Goal: Task Accomplishment & Management: Manage account settings

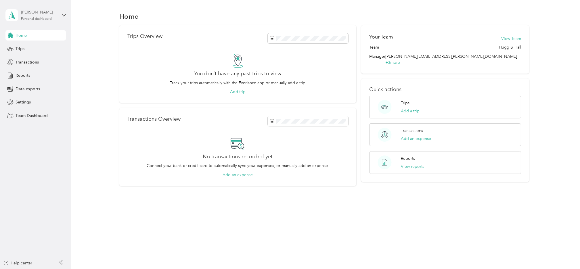
click at [41, 14] on div "Micki Wilbur" at bounding box center [39, 12] width 36 height 6
click at [25, 48] on div "Team dashboard" at bounding box center [26, 47] width 31 height 6
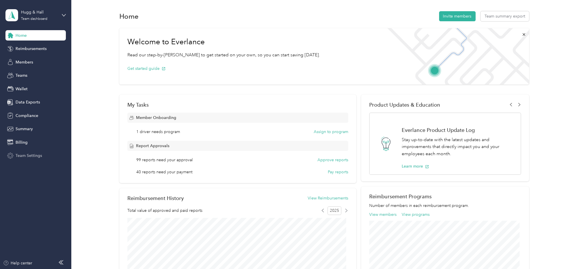
click at [27, 155] on span "Team Settings" at bounding box center [29, 156] width 26 height 6
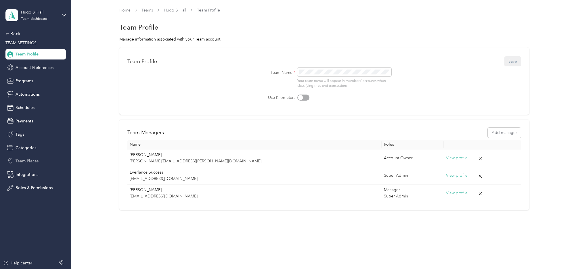
click at [33, 160] on span "Team Places" at bounding box center [27, 161] width 23 height 6
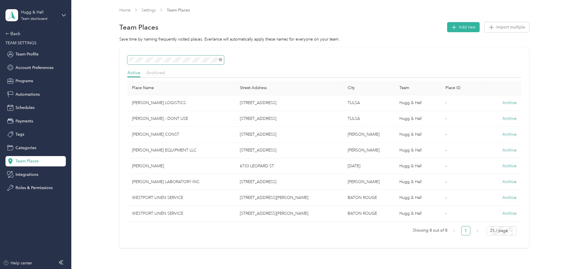
click at [109, 59] on div "Active Archived Place Name Street Address City Team Place ID MEYER LOGISTICS 21…" at bounding box center [323, 147] width 491 height 201
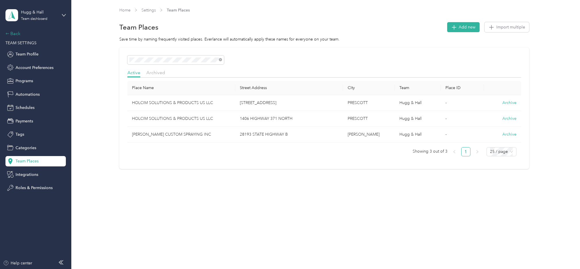
click at [14, 32] on div "Back" at bounding box center [33, 33] width 57 height 7
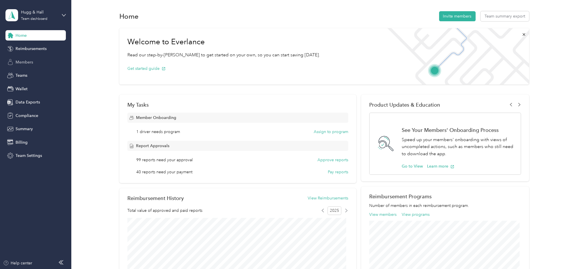
click at [26, 61] on span "Members" at bounding box center [25, 62] width 18 height 6
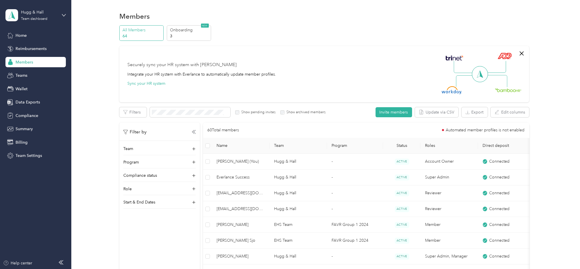
scroll to position [129, 0]
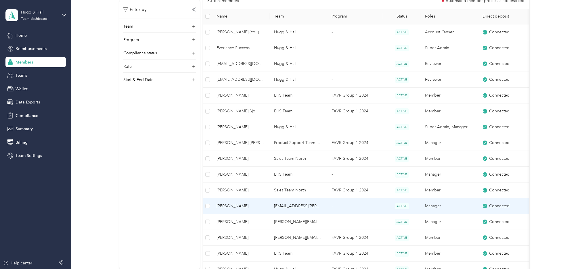
click at [232, 206] on span "[PERSON_NAME]" at bounding box center [241, 206] width 48 height 6
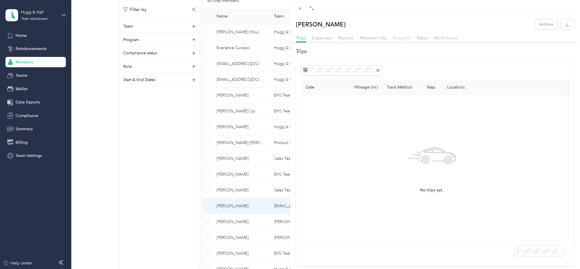
click at [404, 37] on span "Program" at bounding box center [402, 37] width 18 height 5
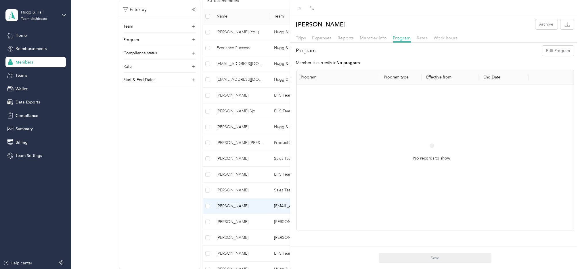
click at [422, 38] on span "Rates" at bounding box center [422, 37] width 11 height 5
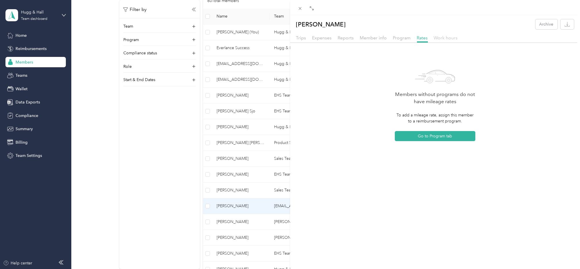
click at [446, 36] on span "Work hours" at bounding box center [446, 37] width 24 height 5
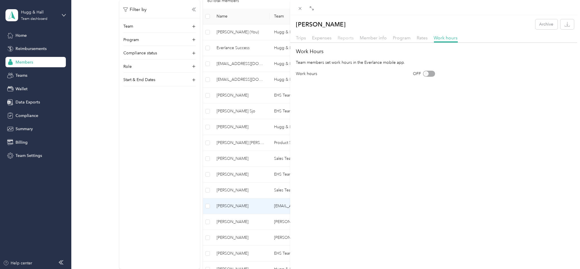
click at [342, 39] on span "Reports" at bounding box center [346, 37] width 16 height 5
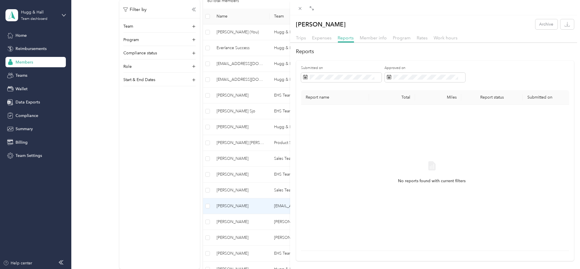
click at [243, 254] on div "Kent Segress Archive Trips Expenses Reports Member info Program Rates Work hour…" at bounding box center [290, 134] width 580 height 269
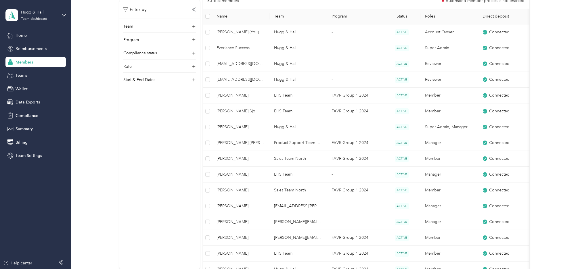
click at [245, 253] on div at bounding box center [290, 134] width 580 height 269
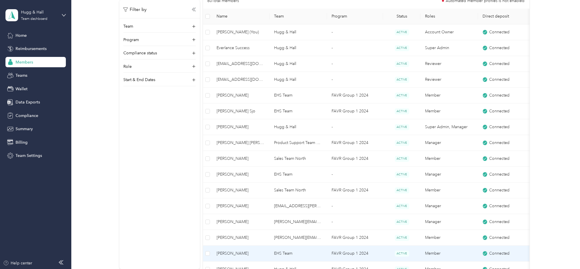
click at [246, 254] on span "[PERSON_NAME]" at bounding box center [241, 253] width 48 height 6
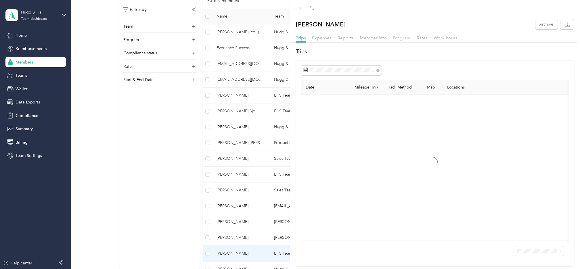
click at [403, 38] on span "Program" at bounding box center [402, 37] width 18 height 5
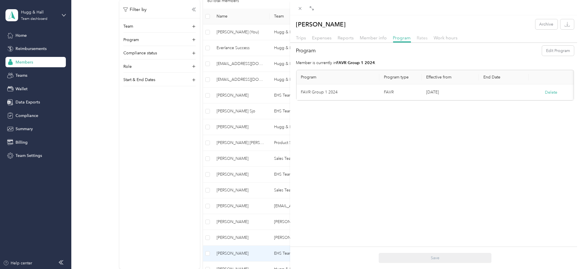
click at [419, 40] on span "Rates" at bounding box center [422, 37] width 11 height 5
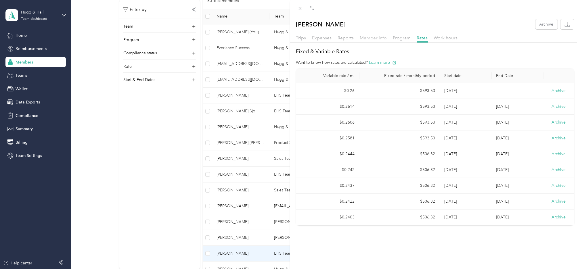
click at [374, 37] on span "Member info" at bounding box center [373, 37] width 27 height 5
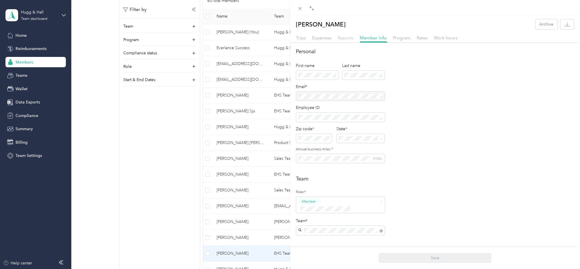
click at [347, 38] on span "Reports" at bounding box center [346, 37] width 16 height 5
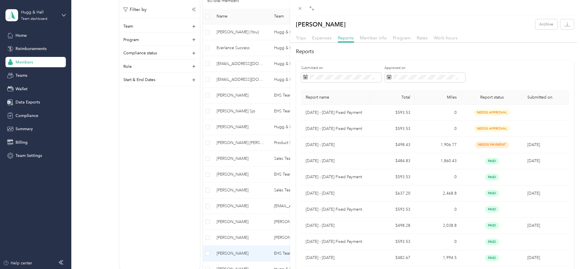
click at [30, 155] on div "Matthew N. Charette Archive Trips Expenses Reports Member info Program Rates Wo…" at bounding box center [290, 134] width 580 height 269
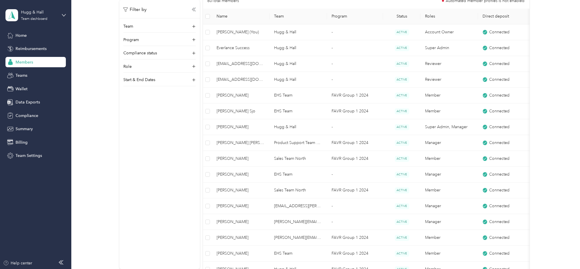
click at [30, 155] on span "Team Settings" at bounding box center [29, 156] width 26 height 6
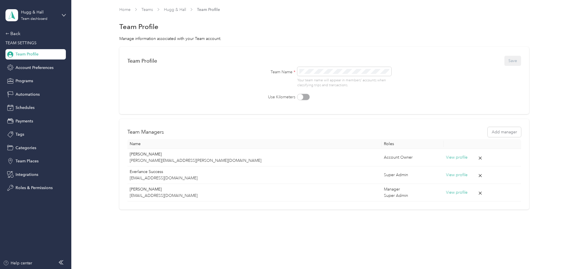
scroll to position [0, 0]
click at [26, 81] on span "Programs" at bounding box center [25, 81] width 18 height 6
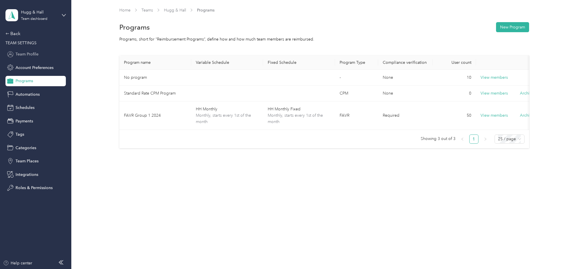
click at [33, 53] on span "Team Profile" at bounding box center [27, 54] width 23 height 6
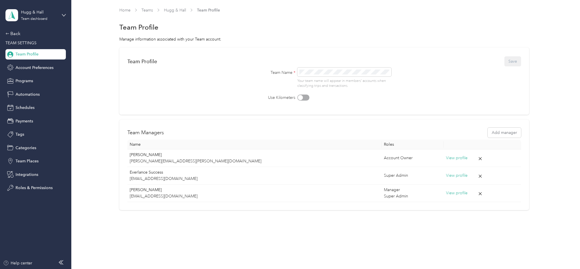
click at [551, 132] on div "Team Profile Save Team Name * Your team name will appear in members’ accounts w…" at bounding box center [323, 128] width 491 height 163
click at [14, 34] on div "Back" at bounding box center [33, 33] width 57 height 7
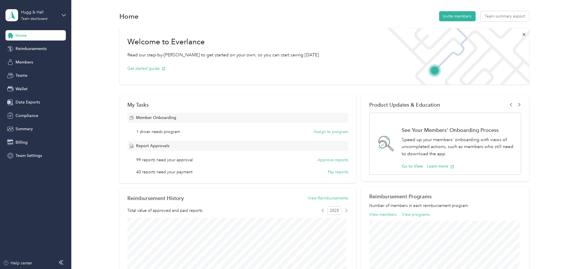
click at [102, 149] on div "Welcome to Everlance Read our step-by-step guide to get started on your own, so…" at bounding box center [323, 229] width 491 height 409
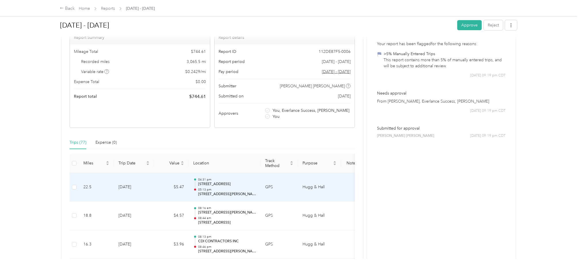
scroll to position [86, 0]
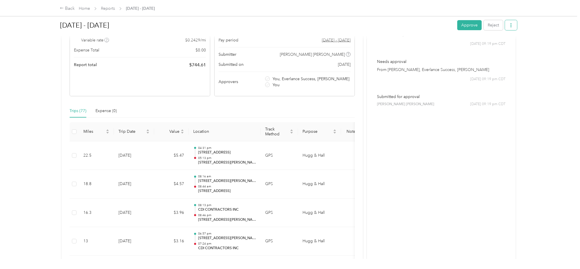
click at [509, 26] on icon "button" at bounding box center [511, 25] width 4 height 4
click at [495, 48] on span "Download" at bounding box center [490, 46] width 19 height 6
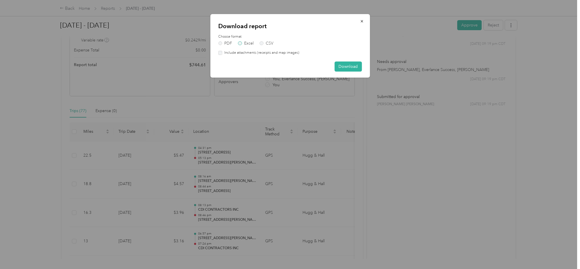
click at [240, 42] on label "Excel" at bounding box center [246, 43] width 16 height 4
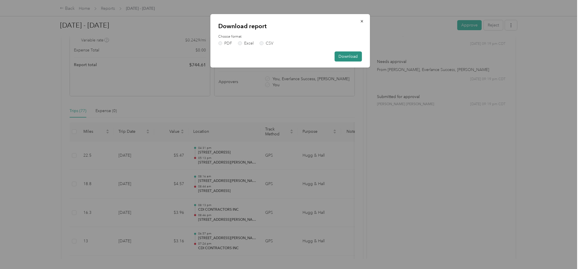
click at [346, 55] on button "Download" at bounding box center [347, 56] width 27 height 10
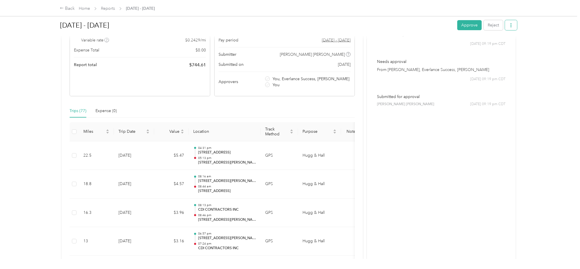
click at [509, 25] on icon "button" at bounding box center [511, 25] width 4 height 4
click at [496, 44] on span "Download" at bounding box center [490, 46] width 19 height 6
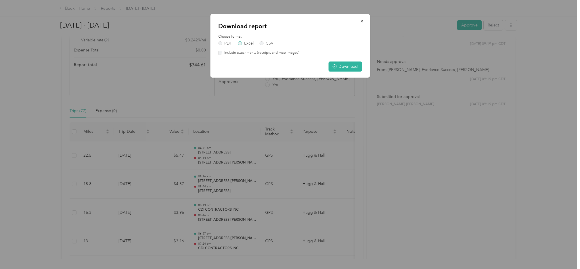
click at [240, 43] on label "Excel" at bounding box center [246, 43] width 16 height 4
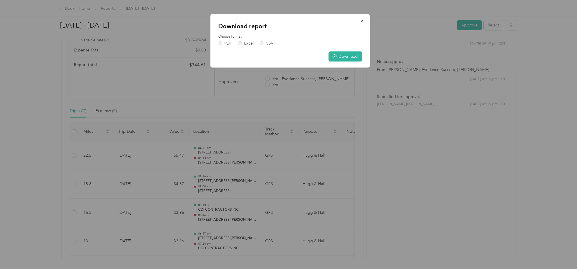
click at [416, 140] on div at bounding box center [290, 134] width 580 height 269
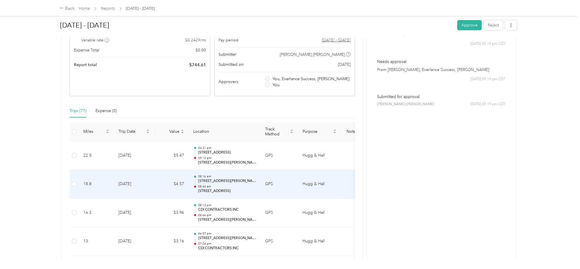
scroll to position [0, 0]
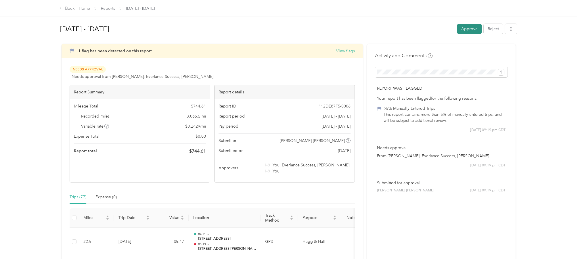
click at [462, 28] on button "Approve" at bounding box center [469, 29] width 24 height 10
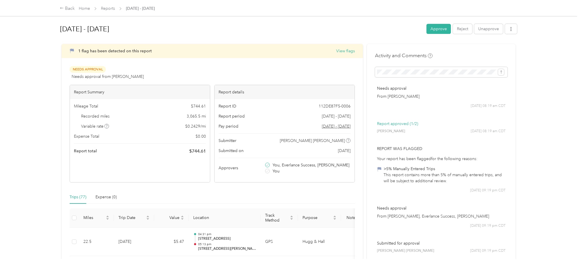
click at [428, 28] on button "Approve" at bounding box center [438, 29] width 24 height 10
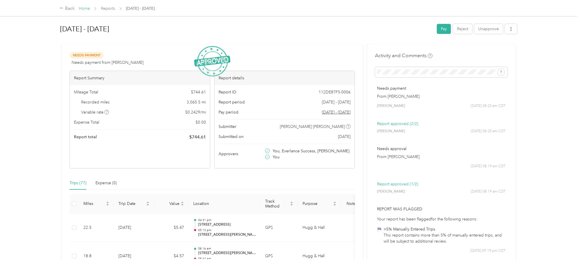
click at [84, 9] on link "Home" at bounding box center [84, 8] width 11 height 5
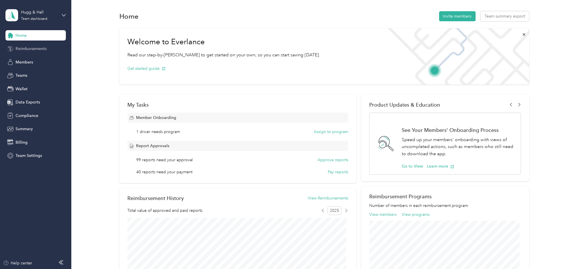
click at [36, 47] on span "Reimbursements" at bounding box center [31, 49] width 31 height 6
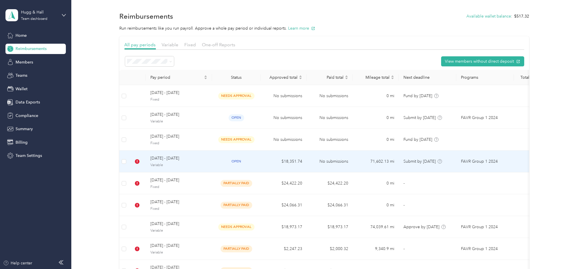
click at [161, 163] on span "Variable" at bounding box center [178, 165] width 57 height 5
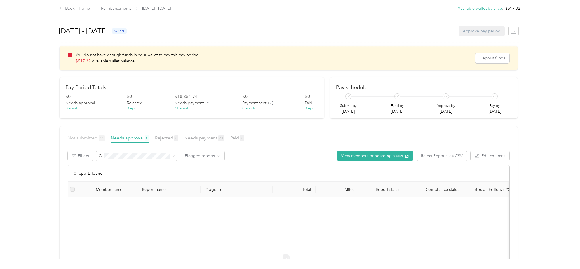
click at [77, 137] on span "Not submitted 11" at bounding box center [86, 137] width 37 height 5
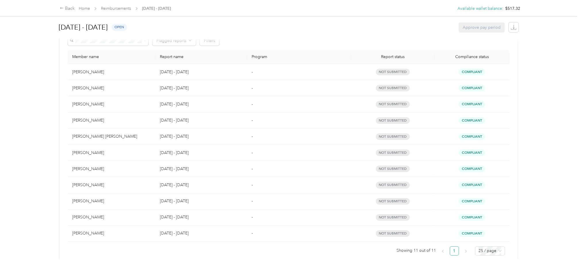
scroll to position [129, 0]
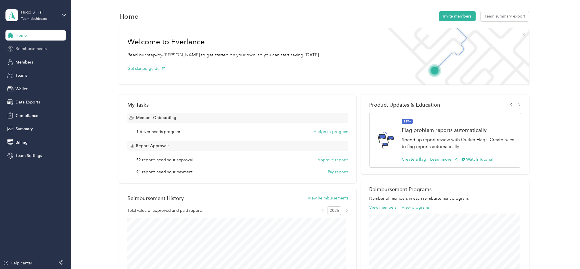
click at [41, 48] on span "Reimbursements" at bounding box center [31, 49] width 31 height 6
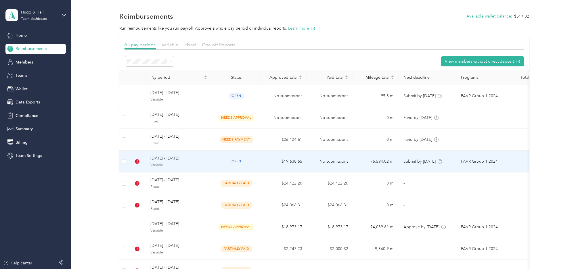
click at [159, 162] on div "[DATE] - [DATE] Variable" at bounding box center [178, 161] width 57 height 12
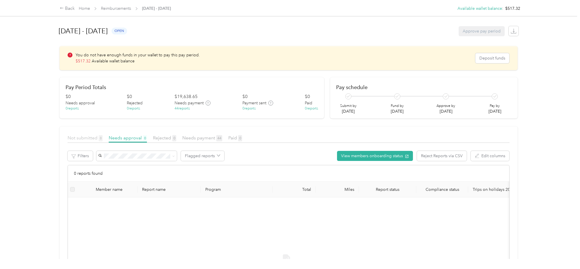
click at [74, 136] on span "Not submitted 8" at bounding box center [85, 137] width 35 height 5
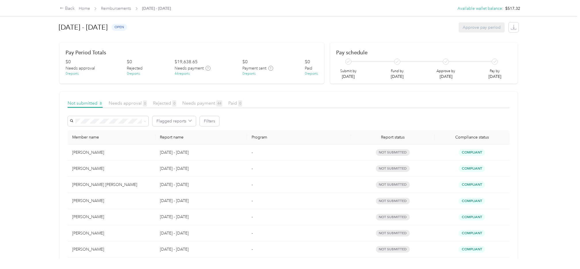
scroll to position [82, 0]
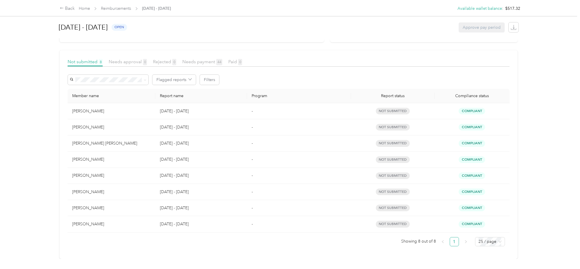
click at [1, 126] on div "Back Home Reimbursements [DATE] - [DATE] Available wallet balance : $517.32 Ava…" at bounding box center [288, 134] width 577 height 269
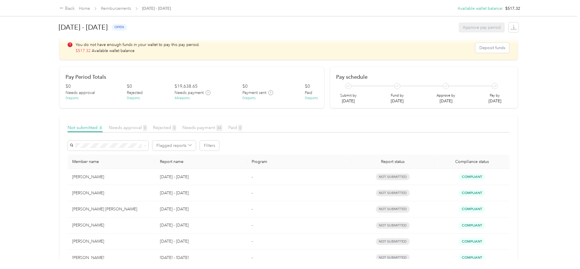
scroll to position [0, 0]
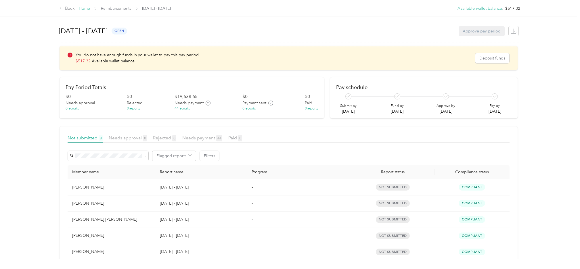
click at [84, 8] on link "Home" at bounding box center [84, 8] width 11 height 5
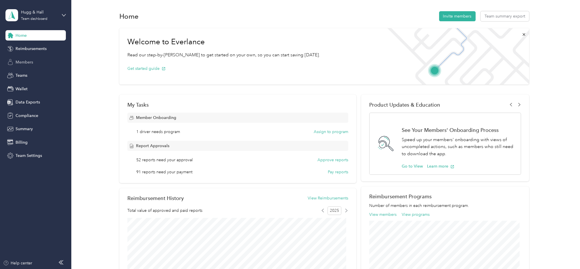
click at [21, 61] on span "Members" at bounding box center [25, 62] width 18 height 6
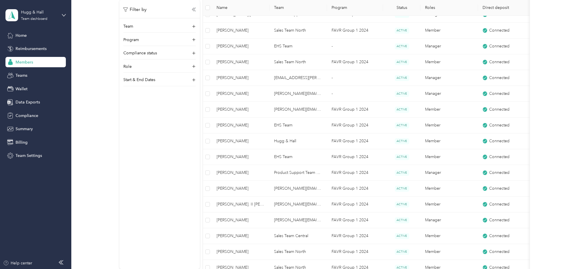
scroll to position [302, 0]
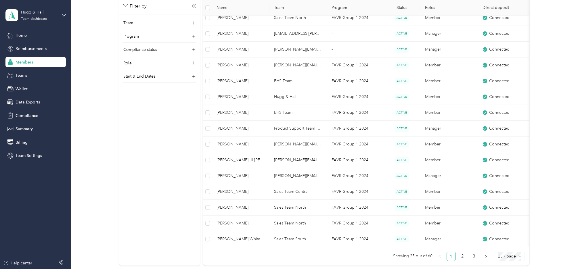
click at [506, 261] on span "25 / page" at bounding box center [509, 256] width 23 height 9
click at [508, 248] on div "100 / page" at bounding box center [509, 245] width 20 height 6
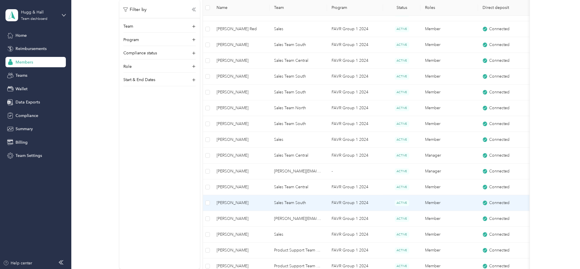
scroll to position [776, 0]
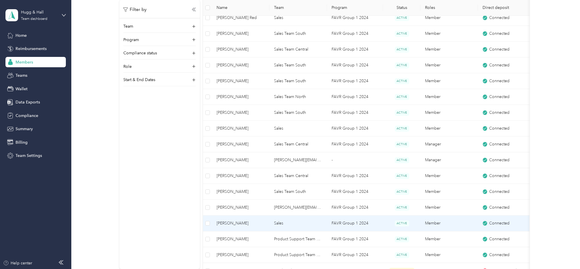
click at [234, 224] on span "[PERSON_NAME]" at bounding box center [241, 223] width 48 height 6
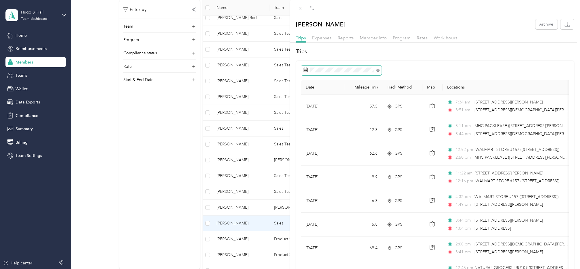
click at [377, 70] on icon at bounding box center [378, 71] width 2 height 2
click at [309, 101] on icon at bounding box center [311, 103] width 6 height 6
click at [345, 124] on div "1" at bounding box center [345, 123] width 7 height 7
click at [308, 168] on div "31" at bounding box center [308, 168] width 7 height 7
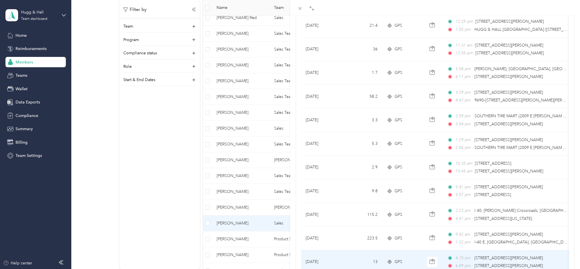
scroll to position [469, 0]
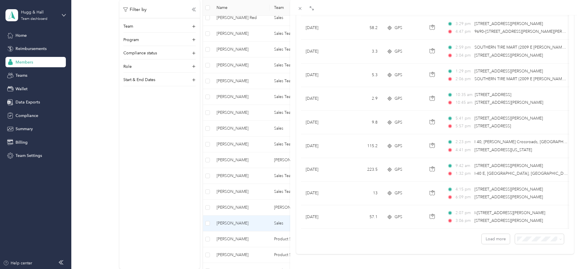
click at [526, 261] on span "100 per load" at bounding box center [524, 263] width 24 height 5
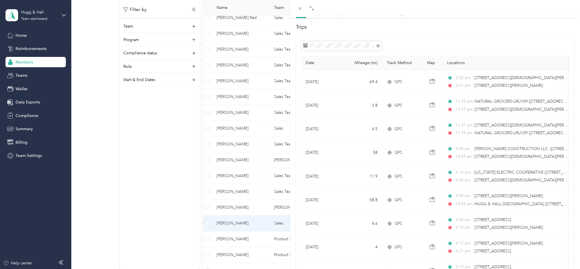
scroll to position [469, 0]
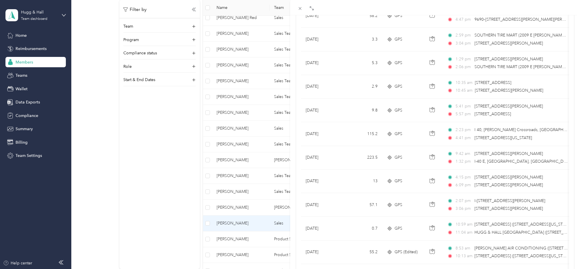
click at [29, 114] on div "[PERSON_NAME] Archive Trips Expenses Reports Member info Program Rates Work hou…" at bounding box center [290, 134] width 580 height 269
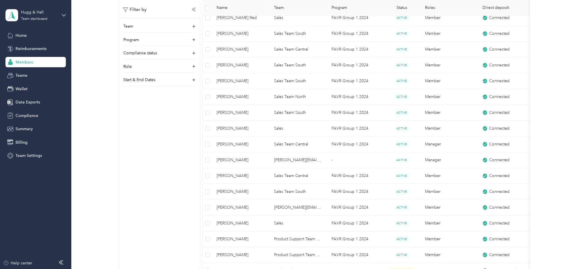
scroll to position [24, 0]
click at [26, 115] on span "Compliance" at bounding box center [27, 116] width 23 height 6
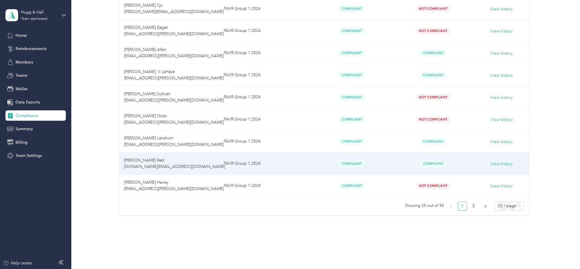
scroll to position [490, 0]
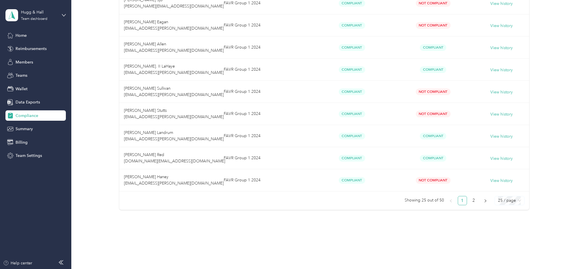
click at [503, 201] on span "25 / page" at bounding box center [509, 200] width 23 height 9
click at [507, 190] on div "100 / page" at bounding box center [509, 189] width 20 height 6
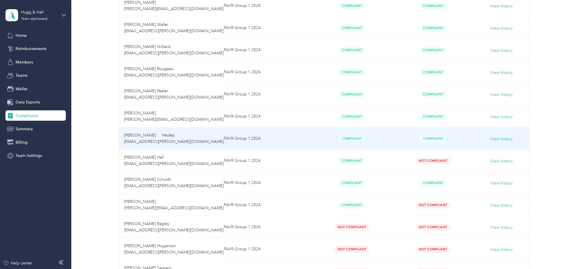
scroll to position [964, 0]
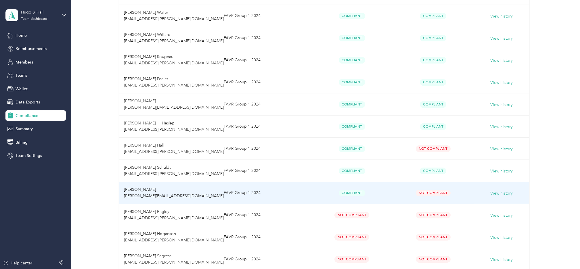
click at [180, 192] on td "[PERSON_NAME] [PERSON_NAME][EMAIL_ADDRESS][DOMAIN_NAME]" at bounding box center [169, 193] width 100 height 22
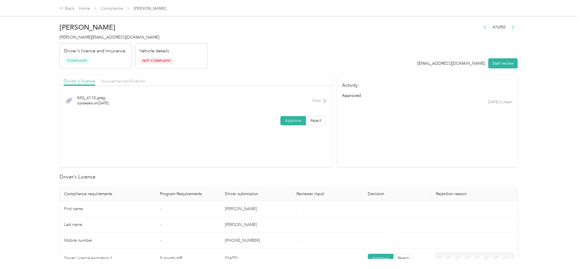
click at [291, 120] on span "Approve" at bounding box center [293, 120] width 16 height 5
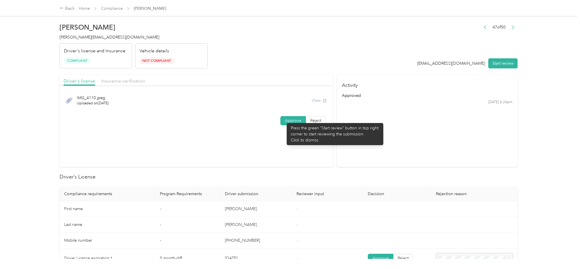
click at [285, 120] on span "Approve" at bounding box center [293, 120] width 16 height 5
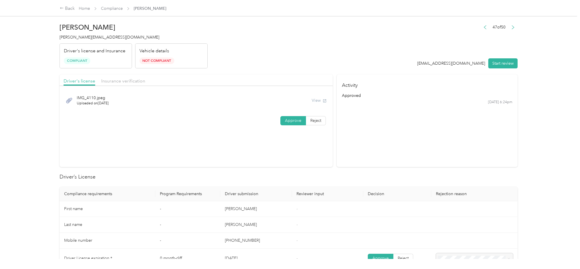
click at [285, 120] on span "Approve" at bounding box center [293, 120] width 16 height 5
click at [494, 63] on button "Start review" at bounding box center [502, 63] width 29 height 10
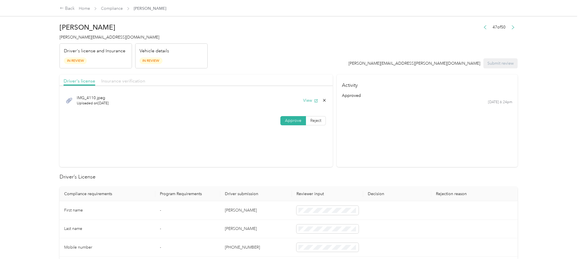
click at [136, 80] on span "Insurance verification" at bounding box center [123, 80] width 44 height 5
click at [541, 170] on div "Back Home Compliance [PERSON_NAME] [PERSON_NAME] [PERSON_NAME][EMAIL_ADDRESS][D…" at bounding box center [288, 134] width 577 height 269
click at [111, 9] on link "Compliance" at bounding box center [112, 8] width 22 height 5
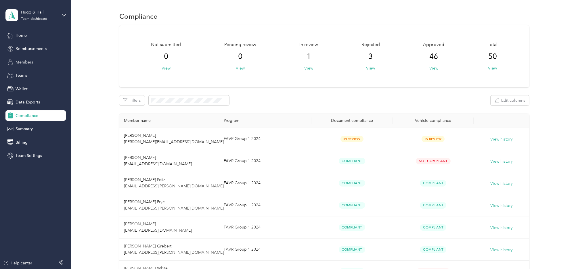
click at [21, 59] on span "Members" at bounding box center [25, 62] width 18 height 6
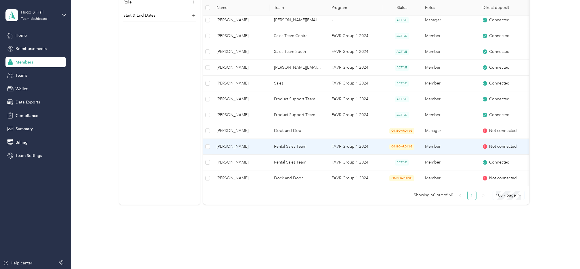
scroll to position [922, 0]
